Goal: Check status: Check status

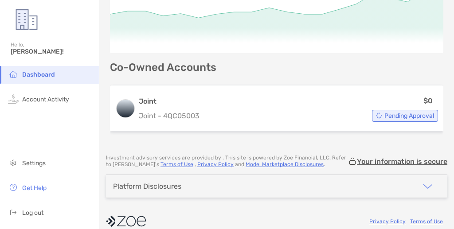
scroll to position [119, 0]
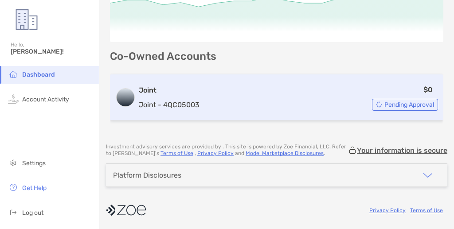
click at [383, 104] on div "Pending Approval" at bounding box center [405, 105] width 66 height 12
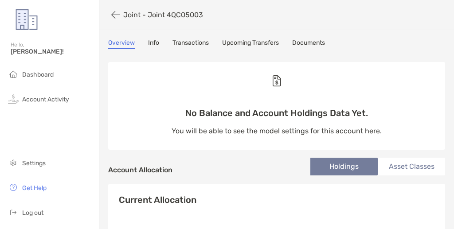
click at [121, 43] on link "Overview" at bounding box center [121, 44] width 27 height 10
